Goal: Obtain resource: Download file/media

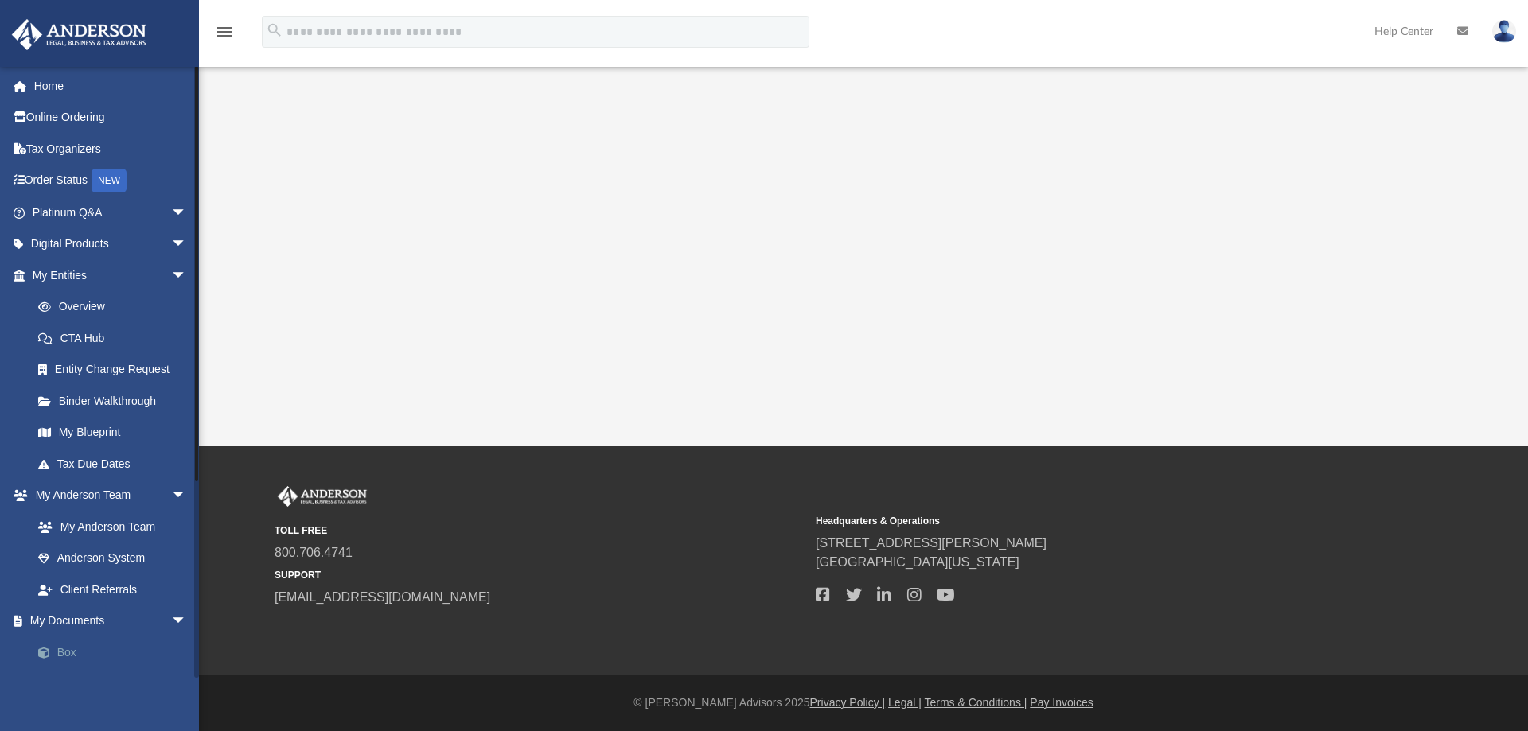
click at [68, 649] on link "Box" at bounding box center [116, 653] width 189 height 32
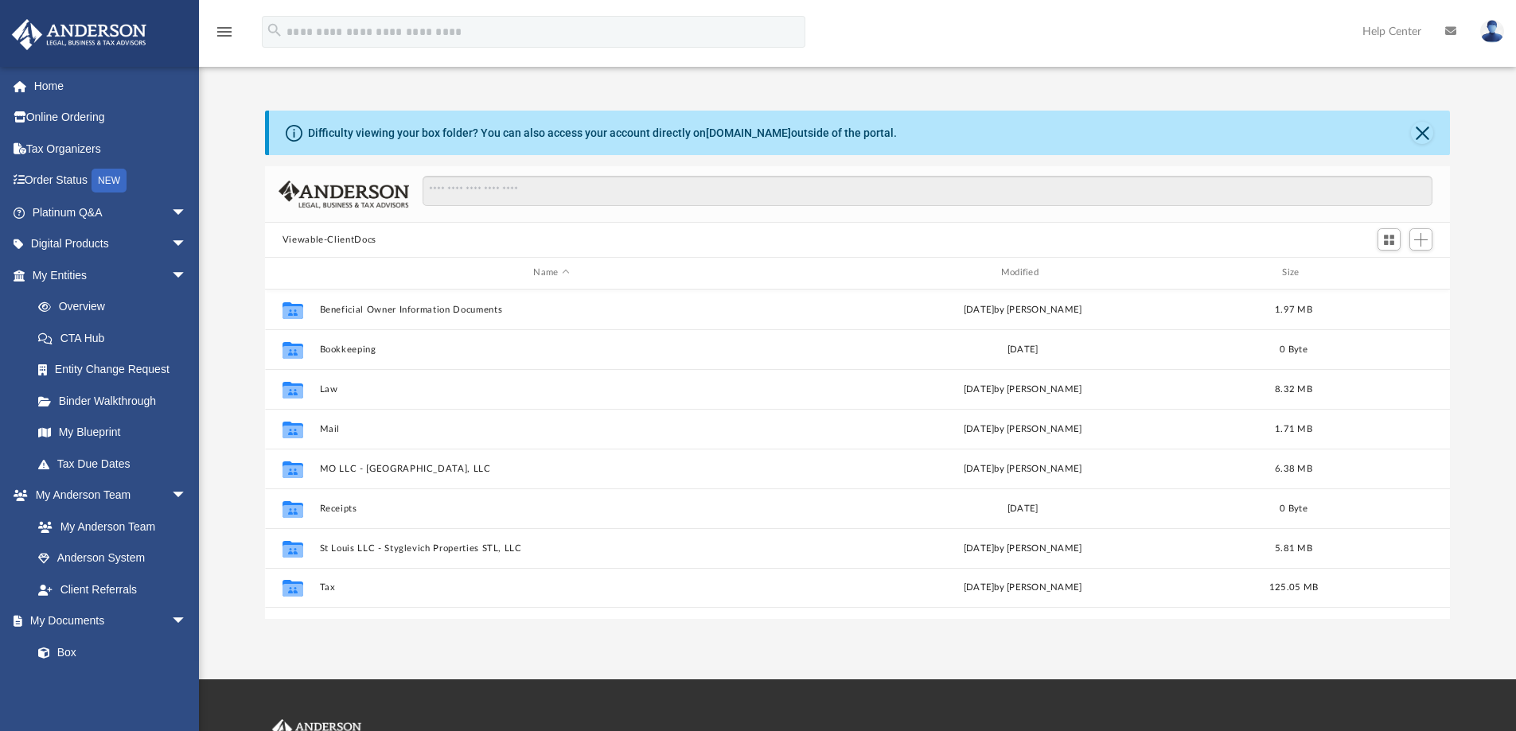
scroll to position [350, 1173]
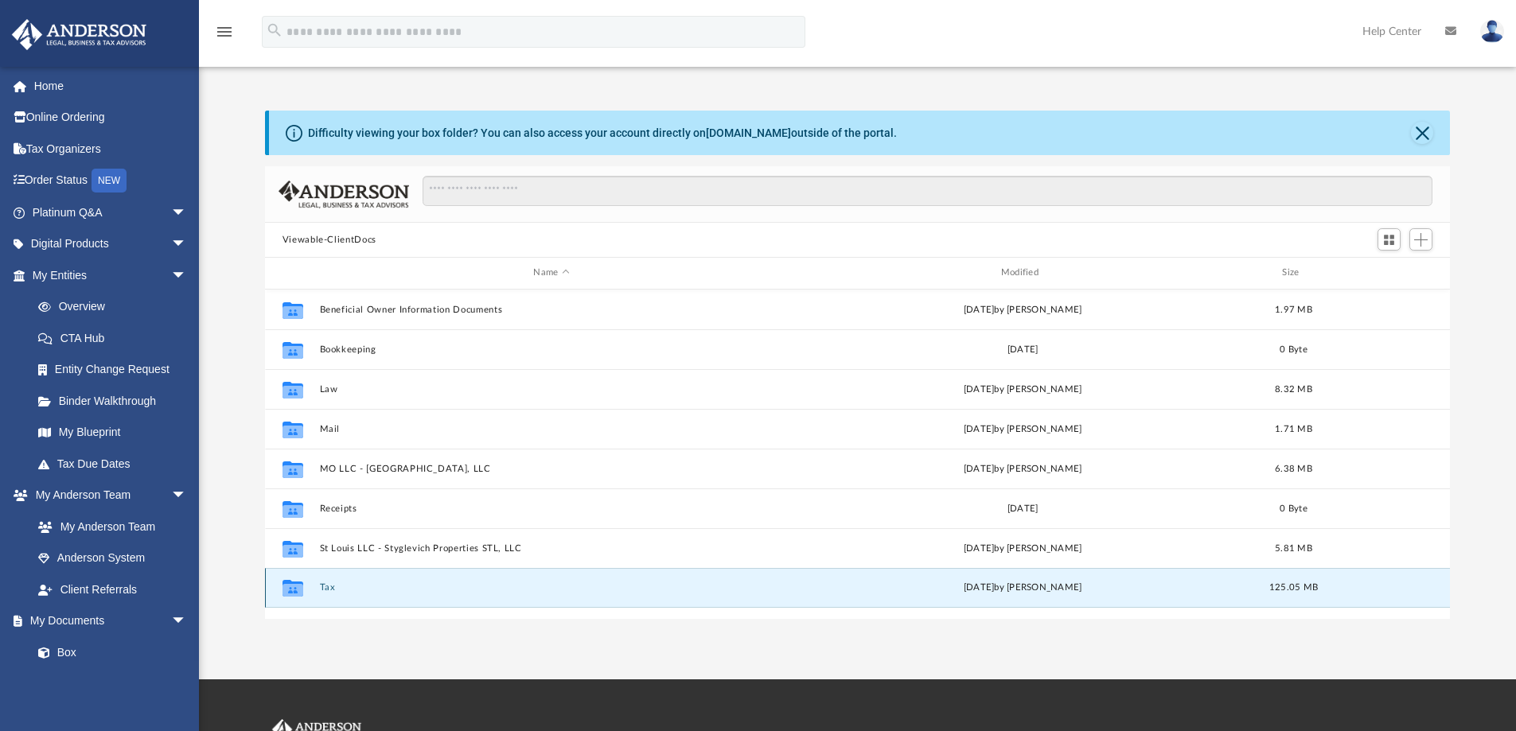
click at [322, 587] on button "Tax" at bounding box center [551, 588] width 464 height 10
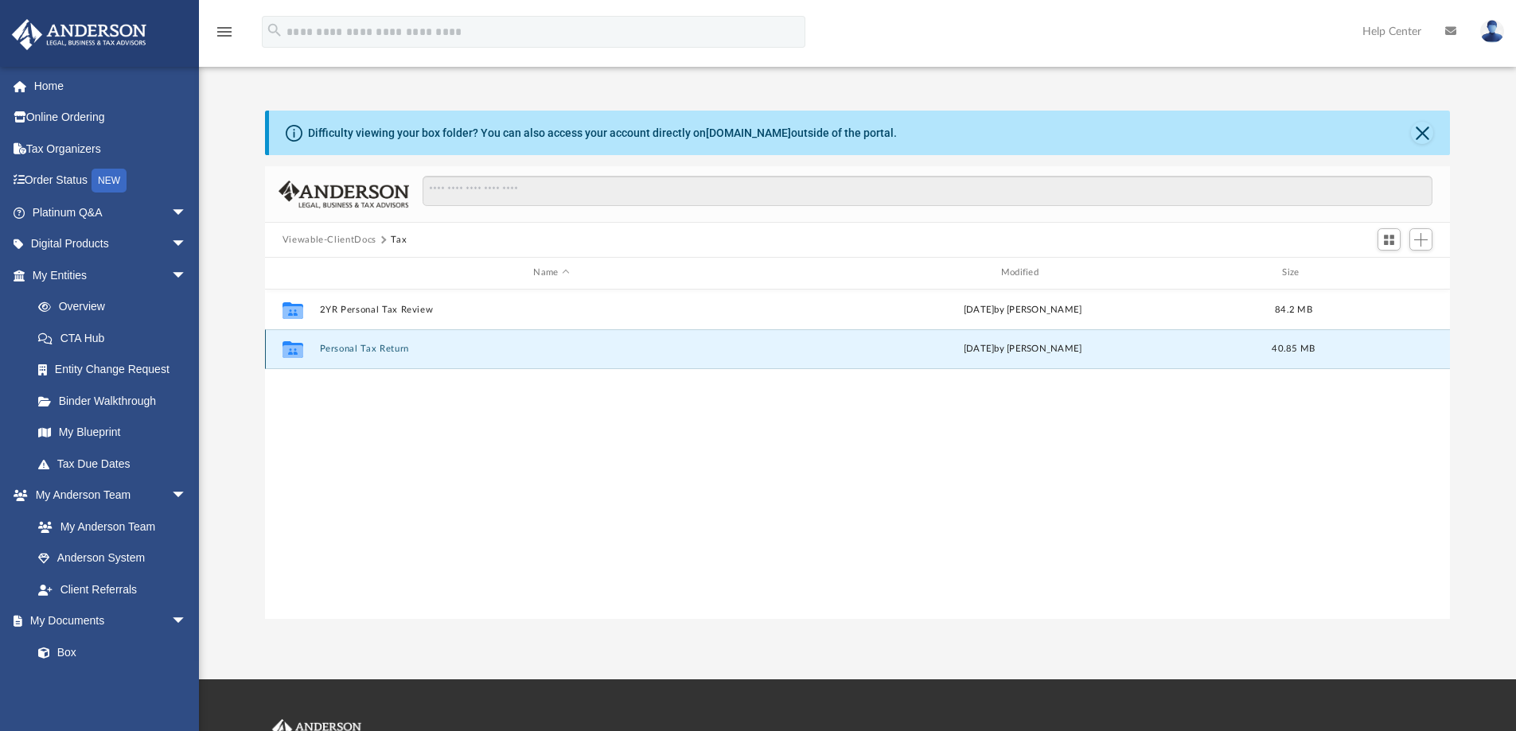
click at [393, 352] on button "Personal Tax Return" at bounding box center [551, 349] width 464 height 10
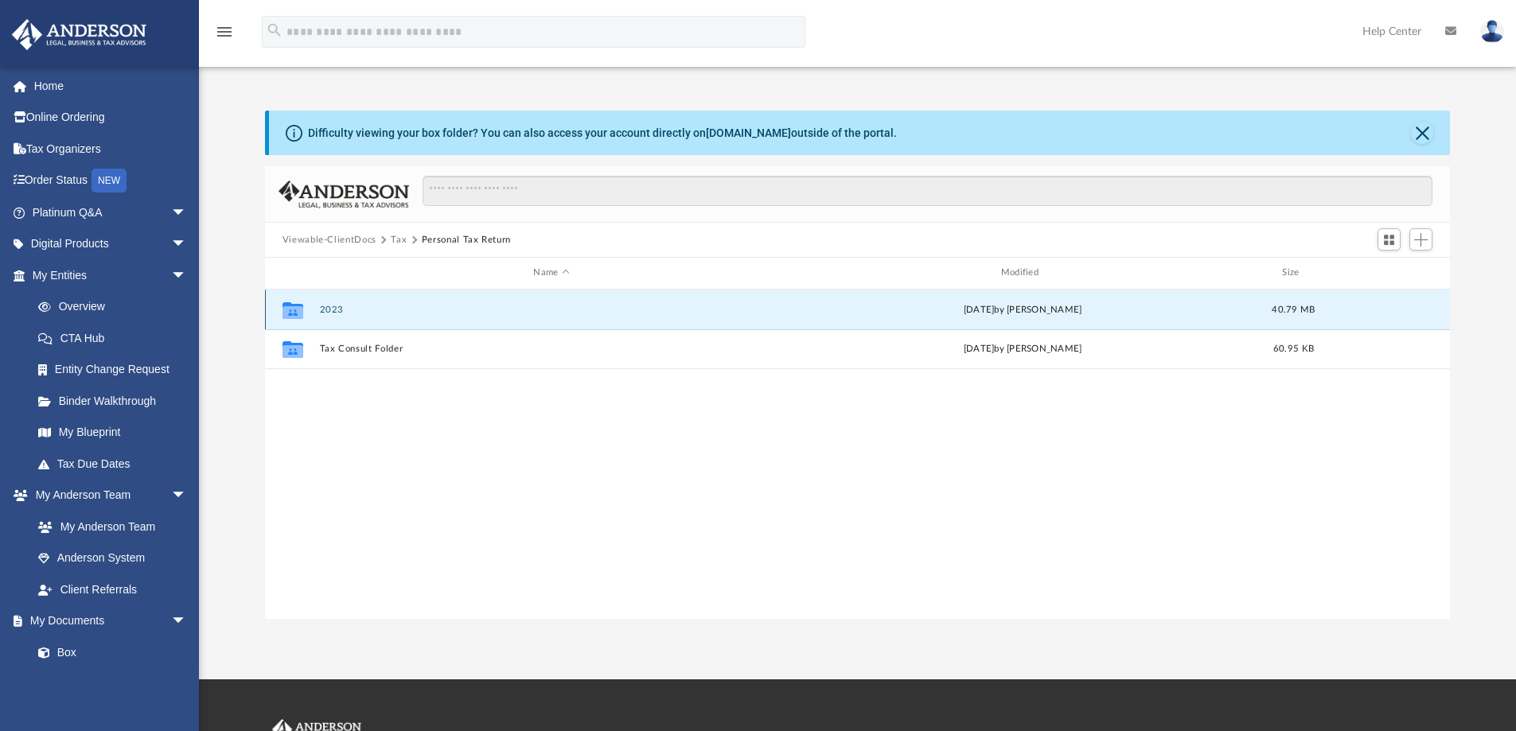
click at [328, 310] on button "2023" at bounding box center [551, 310] width 464 height 10
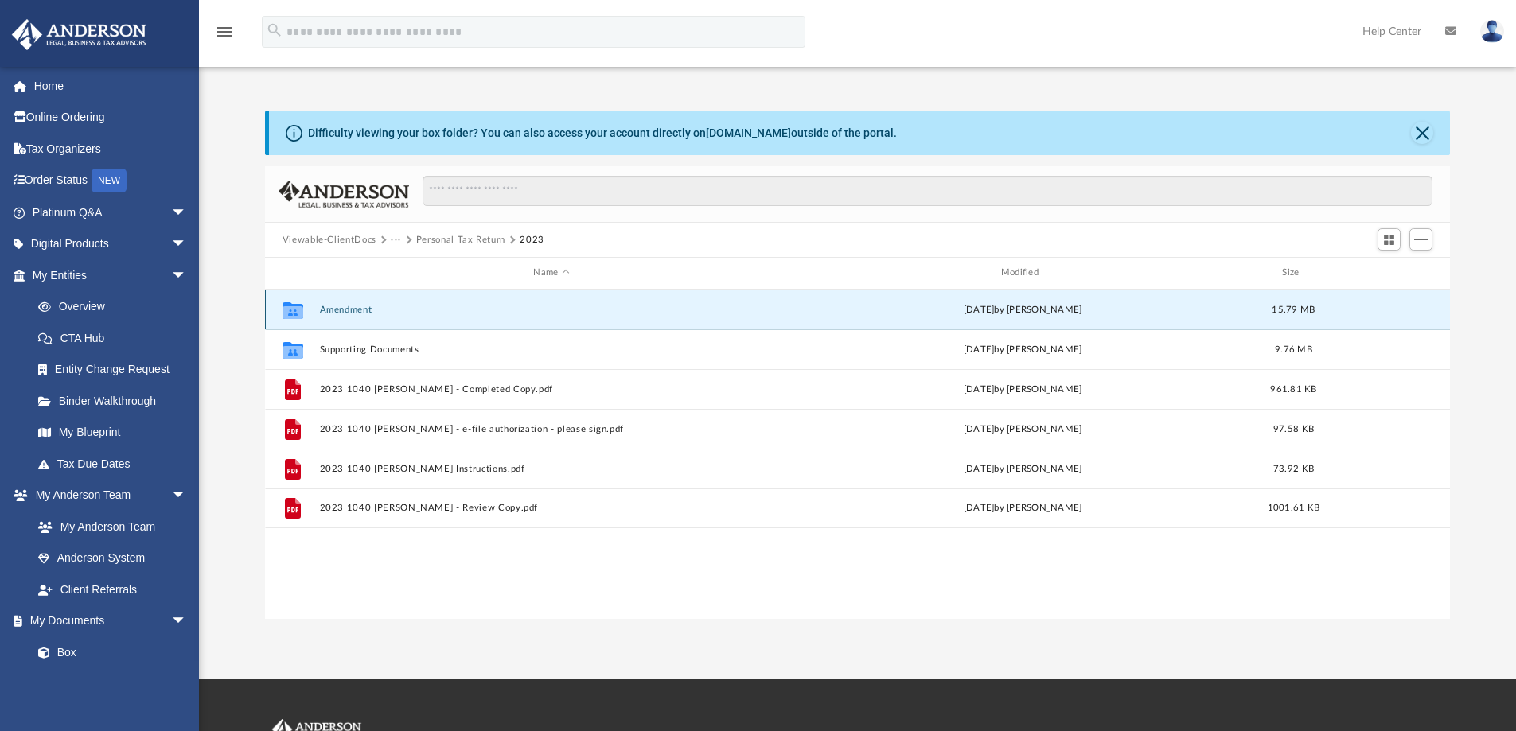
click at [352, 310] on button "Amendment" at bounding box center [551, 310] width 464 height 10
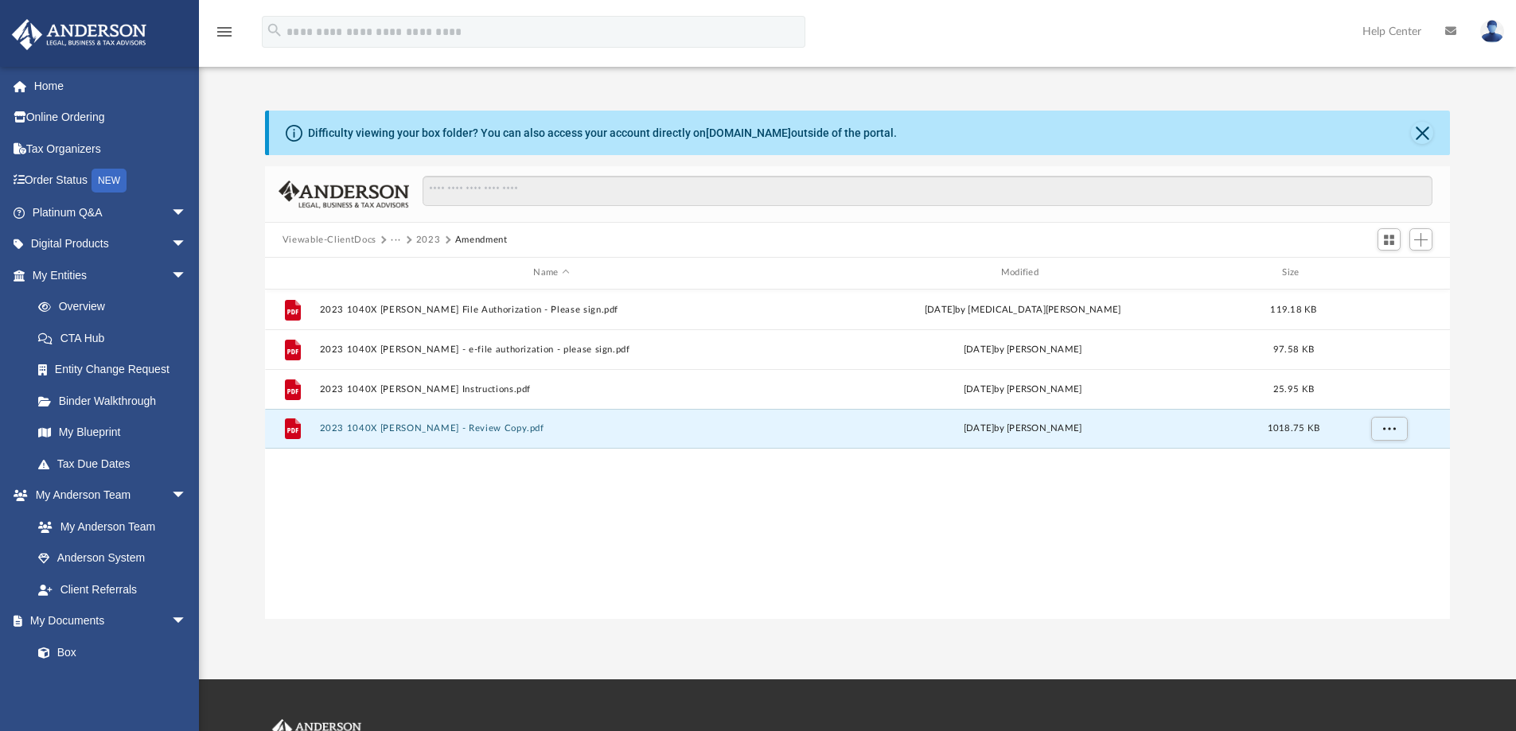
drag, startPoint x: 431, startPoint y: 427, endPoint x: 435, endPoint y: 522, distance: 95.6
click at [435, 522] on div "File 2023 1040X [PERSON_NAME] - E File Authorization - Please sign.pdf [DATE] b…" at bounding box center [858, 454] width 1186 height 329
click at [450, 426] on button "2023 1040X [PERSON_NAME] - Review Copy.pdf" at bounding box center [551, 428] width 464 height 10
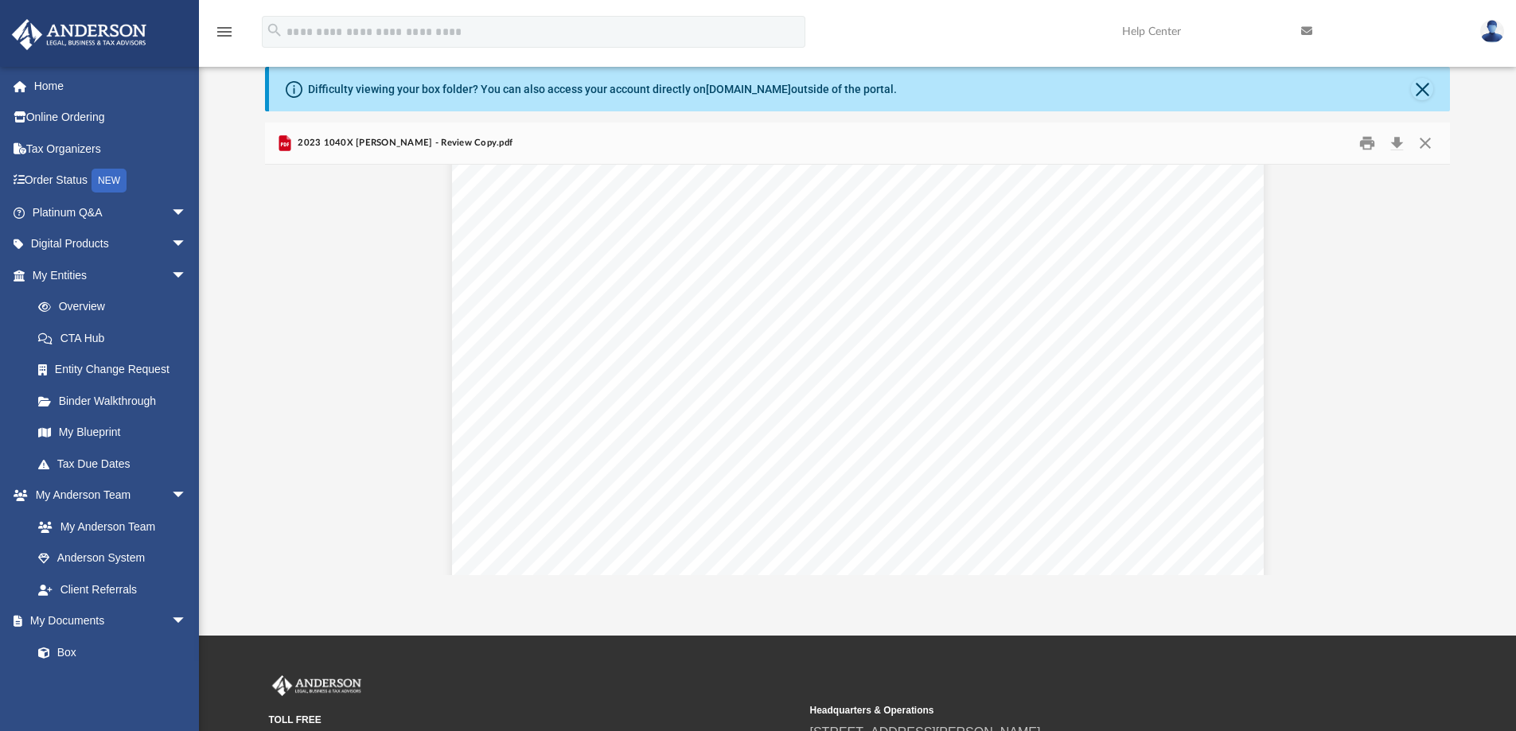
scroll to position [1263, 0]
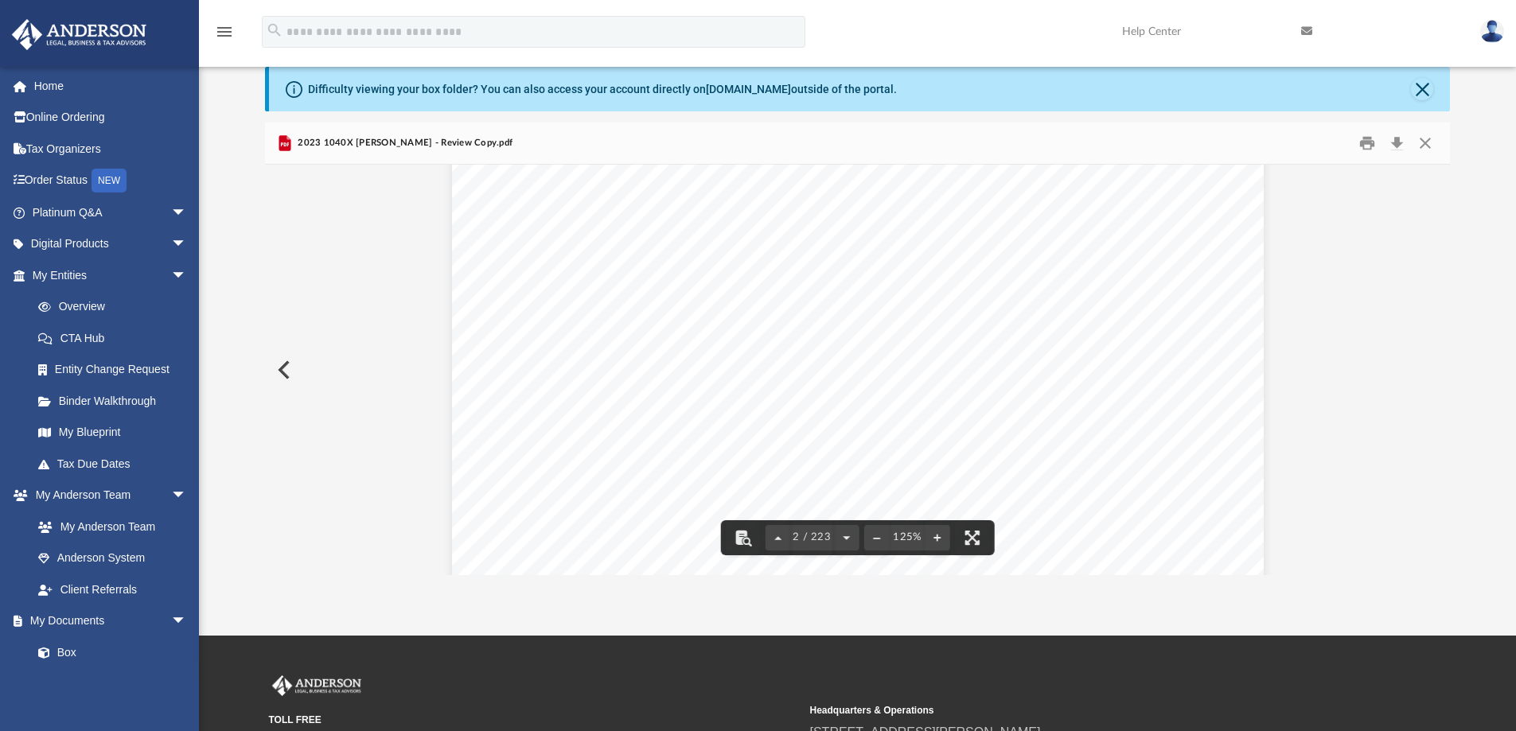
click at [284, 361] on button "Preview" at bounding box center [282, 370] width 35 height 45
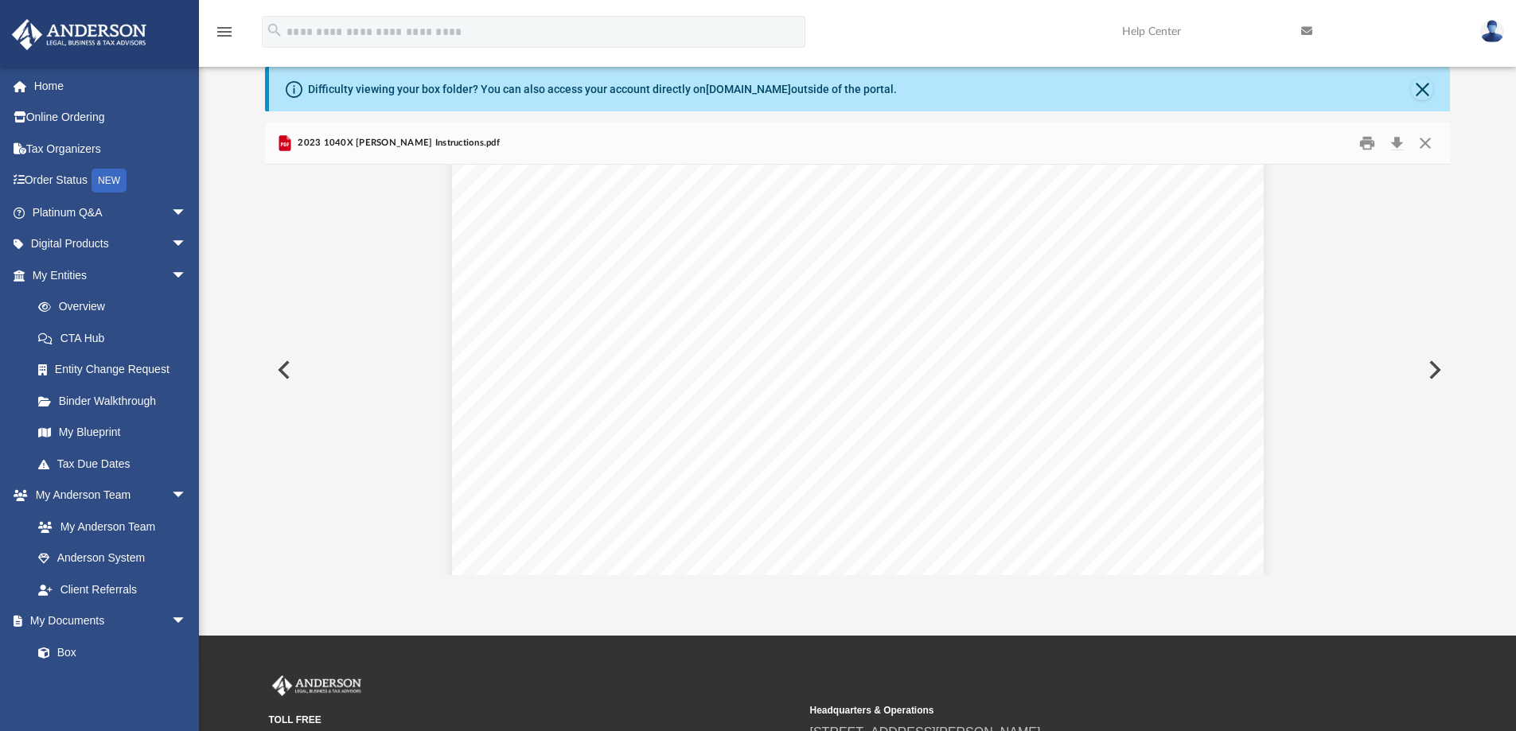
scroll to position [557, 0]
